Goal: Transaction & Acquisition: Purchase product/service

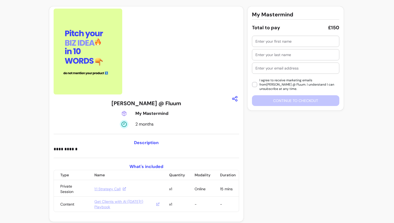
click at [263, 41] on input "text" at bounding box center [296, 41] width 81 height 5
type input "Giorgia"
click at [269, 57] on div at bounding box center [296, 54] width 81 height 11
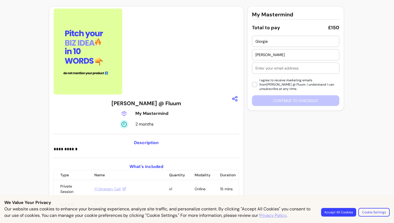
type input "Morelli"
click at [273, 70] on input "text" at bounding box center [296, 67] width 81 height 5
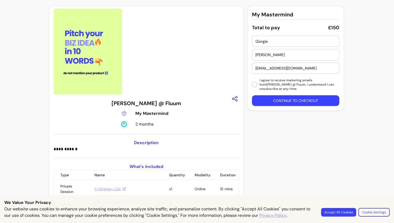
type input "morelrobb+789@gmail.com"
click at [277, 95] on button "Continue to checkout" at bounding box center [295, 100] width 87 height 11
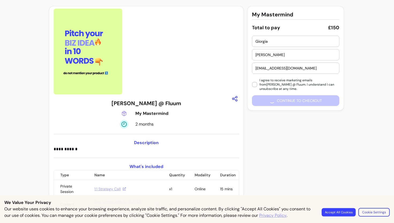
click at [334, 211] on button "Accept All Cookies" at bounding box center [339, 212] width 34 height 8
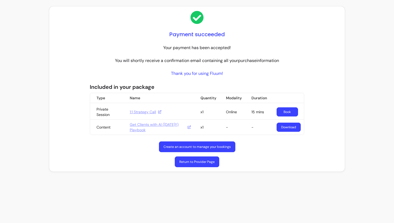
click at [294, 127] on link "Download" at bounding box center [289, 127] width 24 height 9
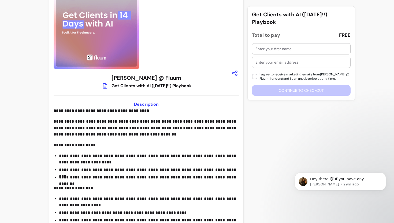
scroll to position [21, 0]
